Goal: Task Accomplishment & Management: Manage account settings

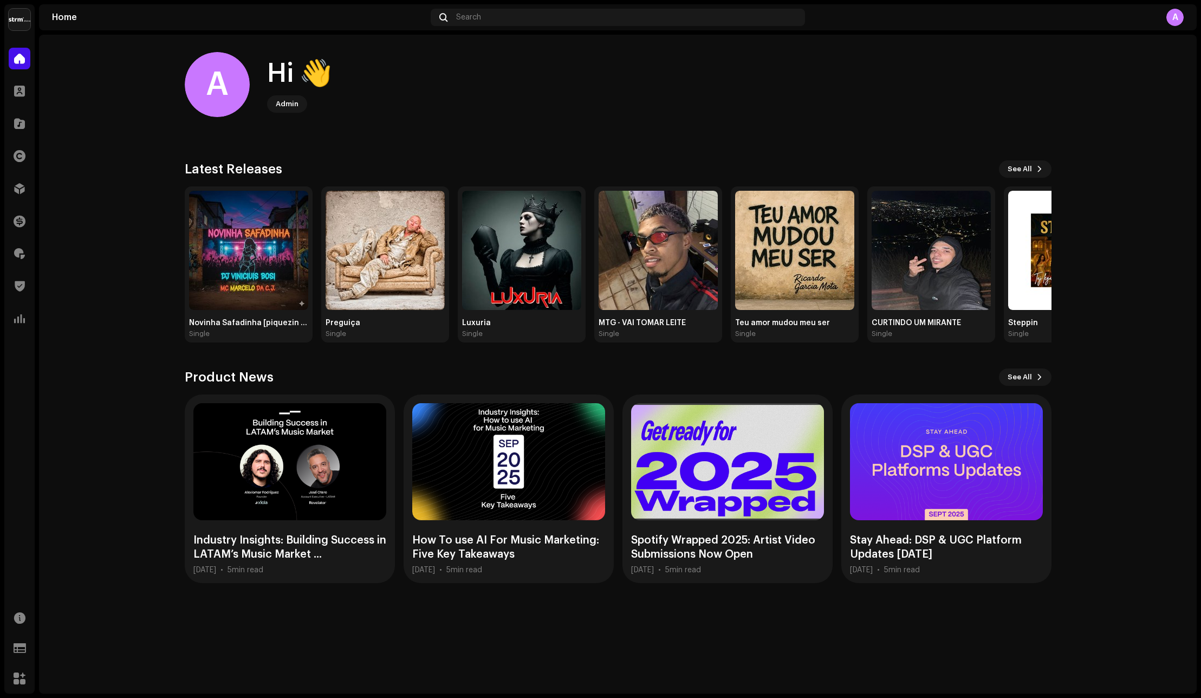
click at [28, 21] on img at bounding box center [20, 20] width 22 height 22
click at [1161, 24] on div "A" at bounding box center [996, 17] width 374 height 17
click at [1168, 23] on div "A" at bounding box center [1175, 17] width 17 height 17
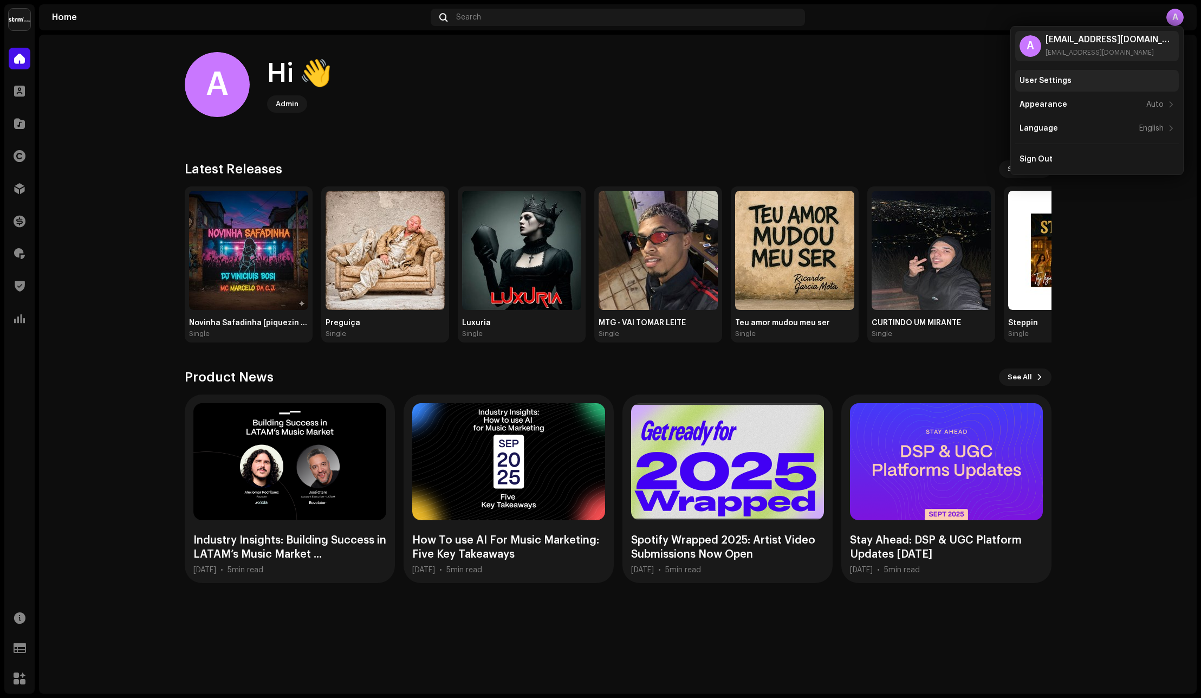
click at [1060, 82] on div "User Settings" at bounding box center [1046, 80] width 52 height 9
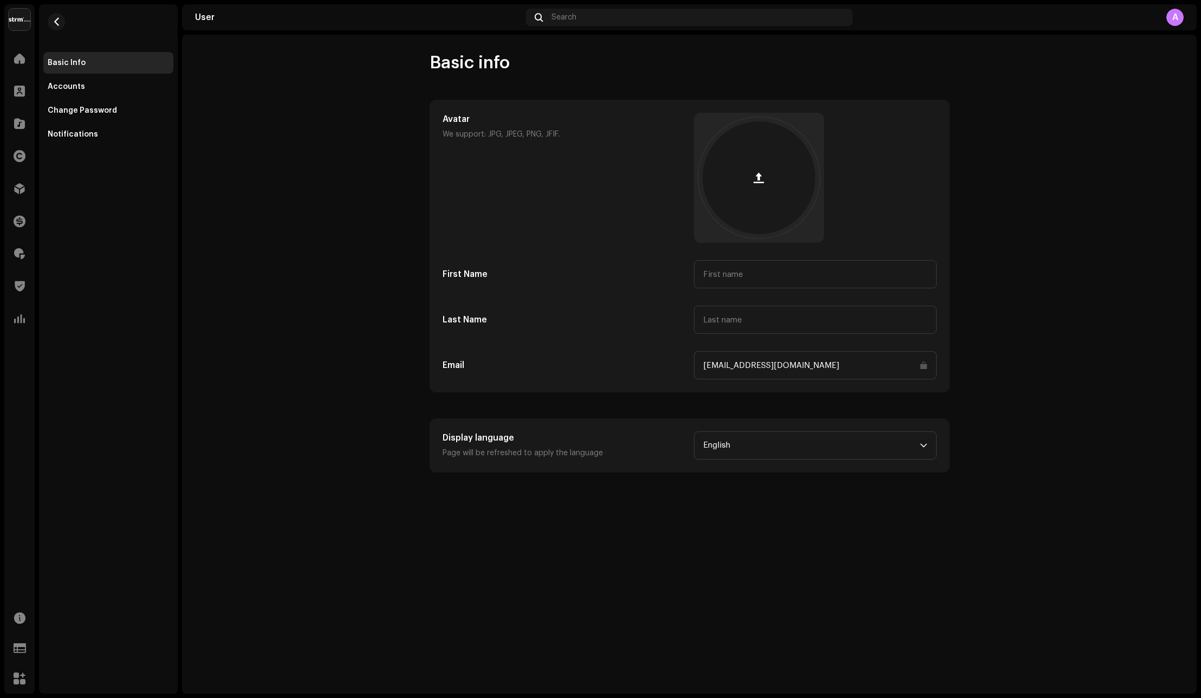
click at [711, 371] on input "[EMAIL_ADDRESS][DOMAIN_NAME]" at bounding box center [815, 365] width 243 height 28
click at [737, 365] on input "[EMAIL_ADDRESS][DOMAIN_NAME]" at bounding box center [815, 365] width 243 height 28
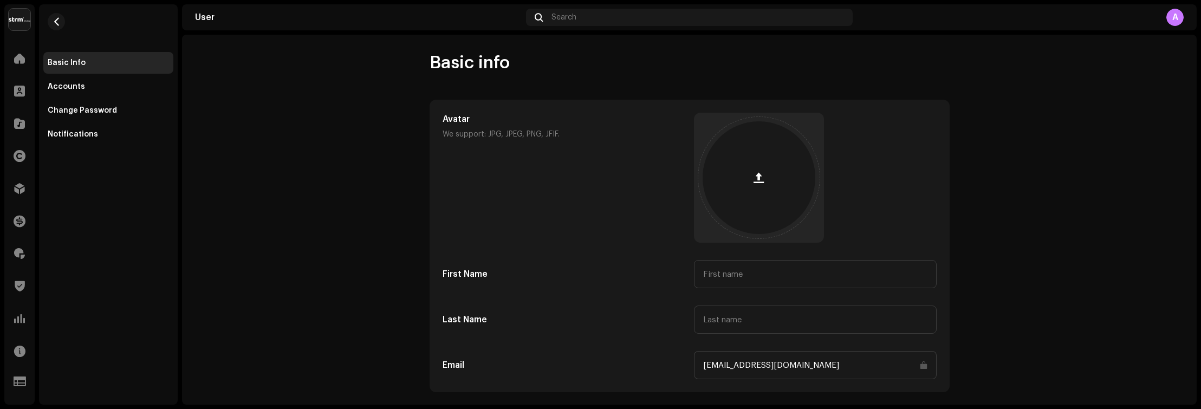
click at [158, 302] on div "Basic Info Accounts Change Password Notifications" at bounding box center [108, 204] width 139 height 400
click at [23, 93] on span at bounding box center [19, 91] width 11 height 9
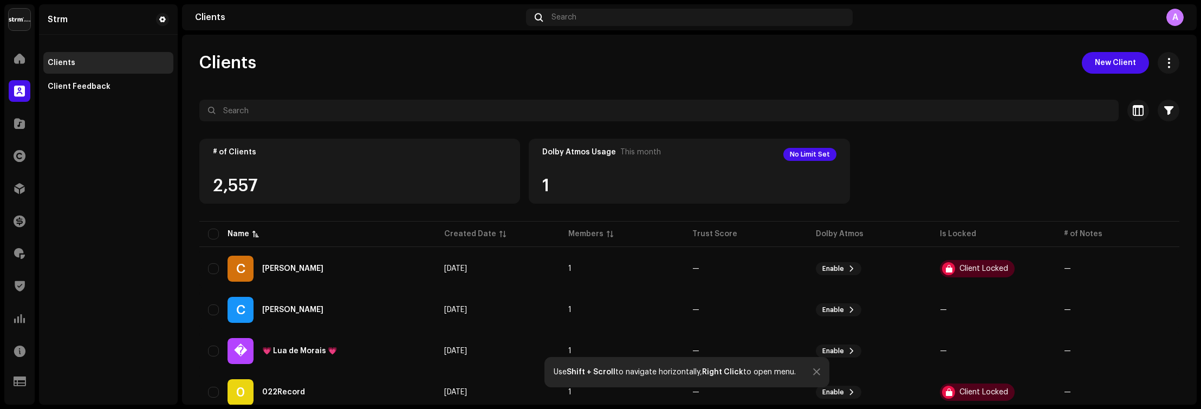
click at [9, 21] on img at bounding box center [20, 20] width 22 height 22
click at [1168, 21] on div "A" at bounding box center [1175, 17] width 17 height 17
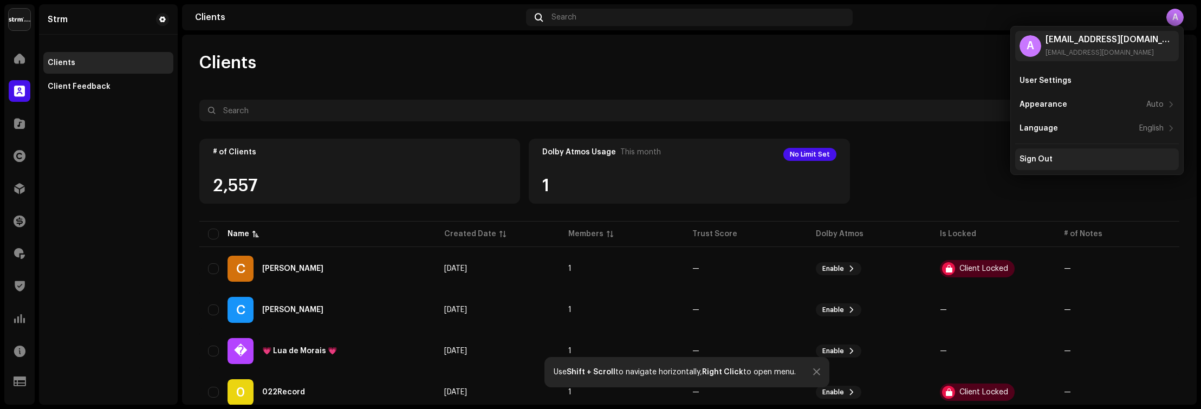
click at [1081, 163] on div "Sign Out" at bounding box center [1097, 159] width 155 height 9
